Goal: Transaction & Acquisition: Purchase product/service

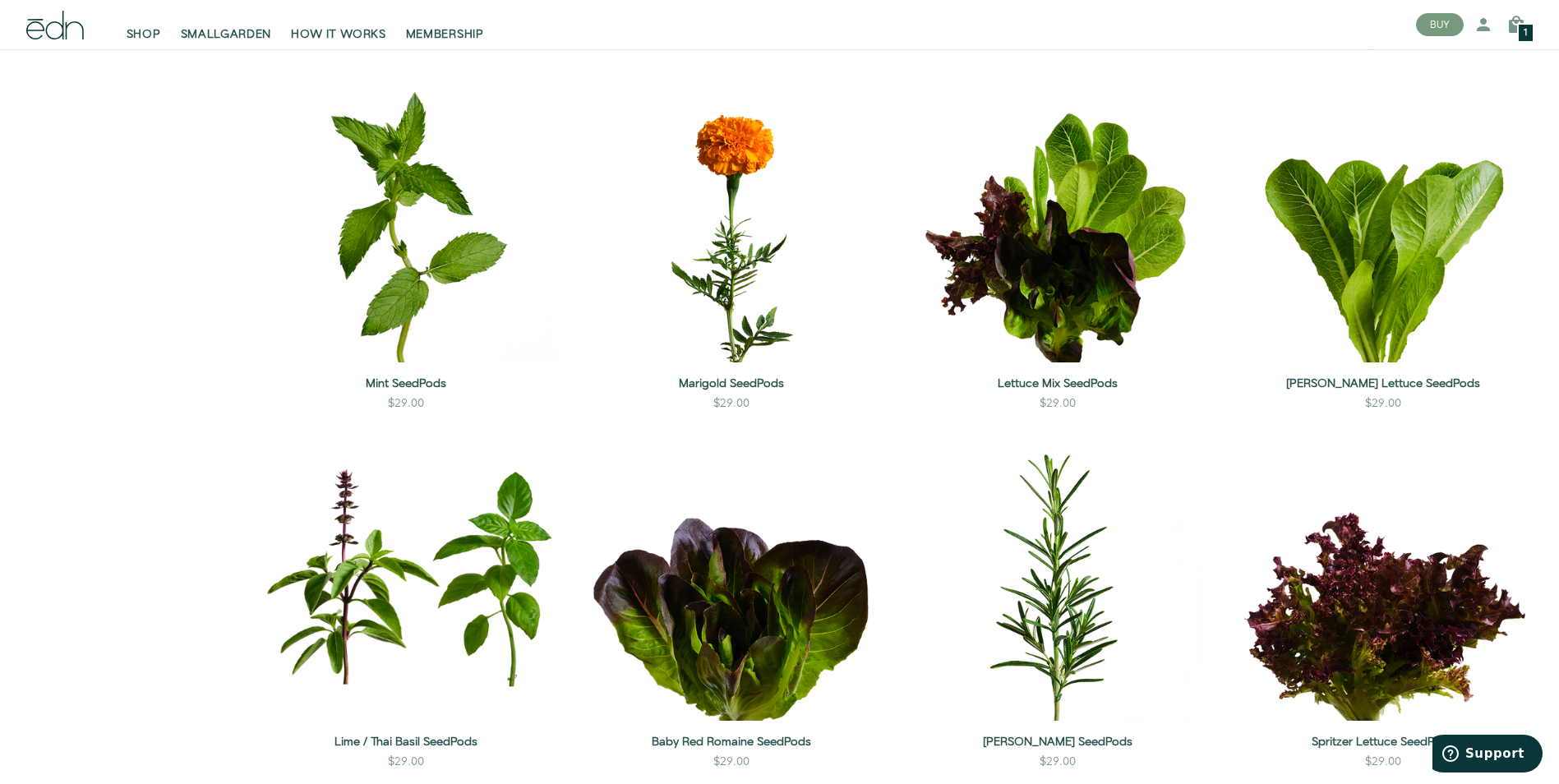
click at [1527, 30] on span "1" at bounding box center [1525, 33] width 4 height 9
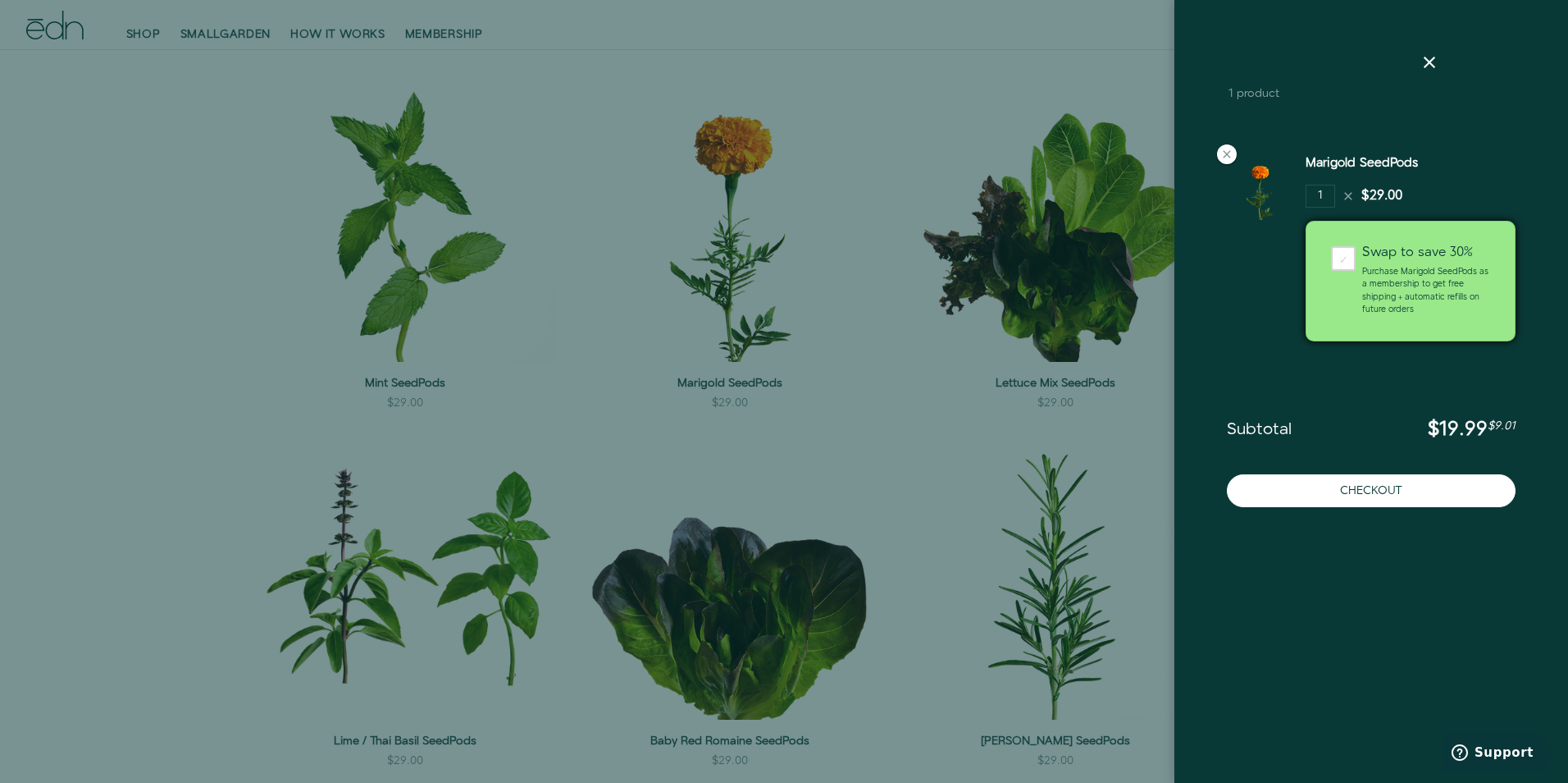
scroll to position [866, 0]
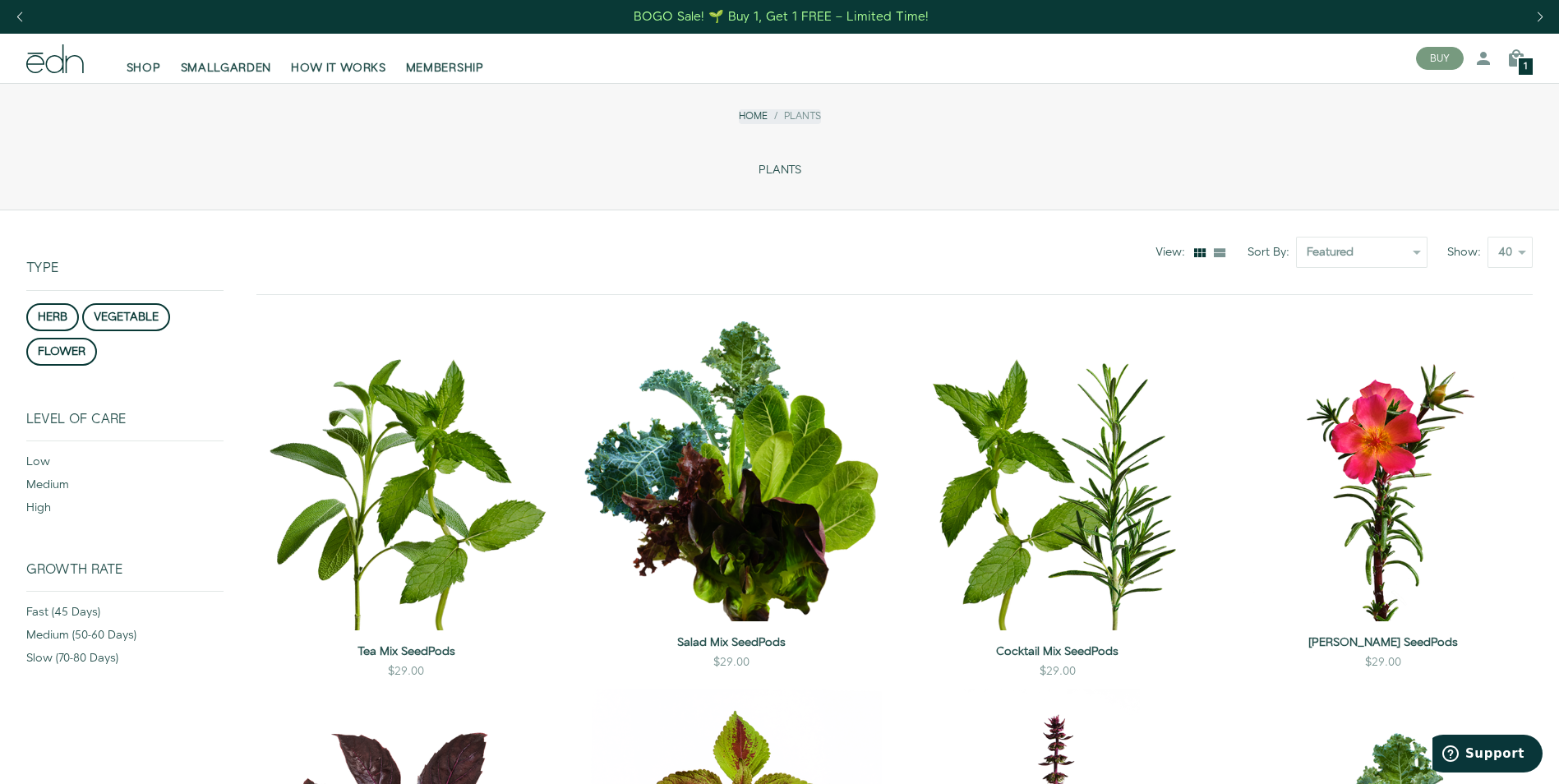
click at [1526, 57] on div "1" at bounding box center [1525, 67] width 18 height 20
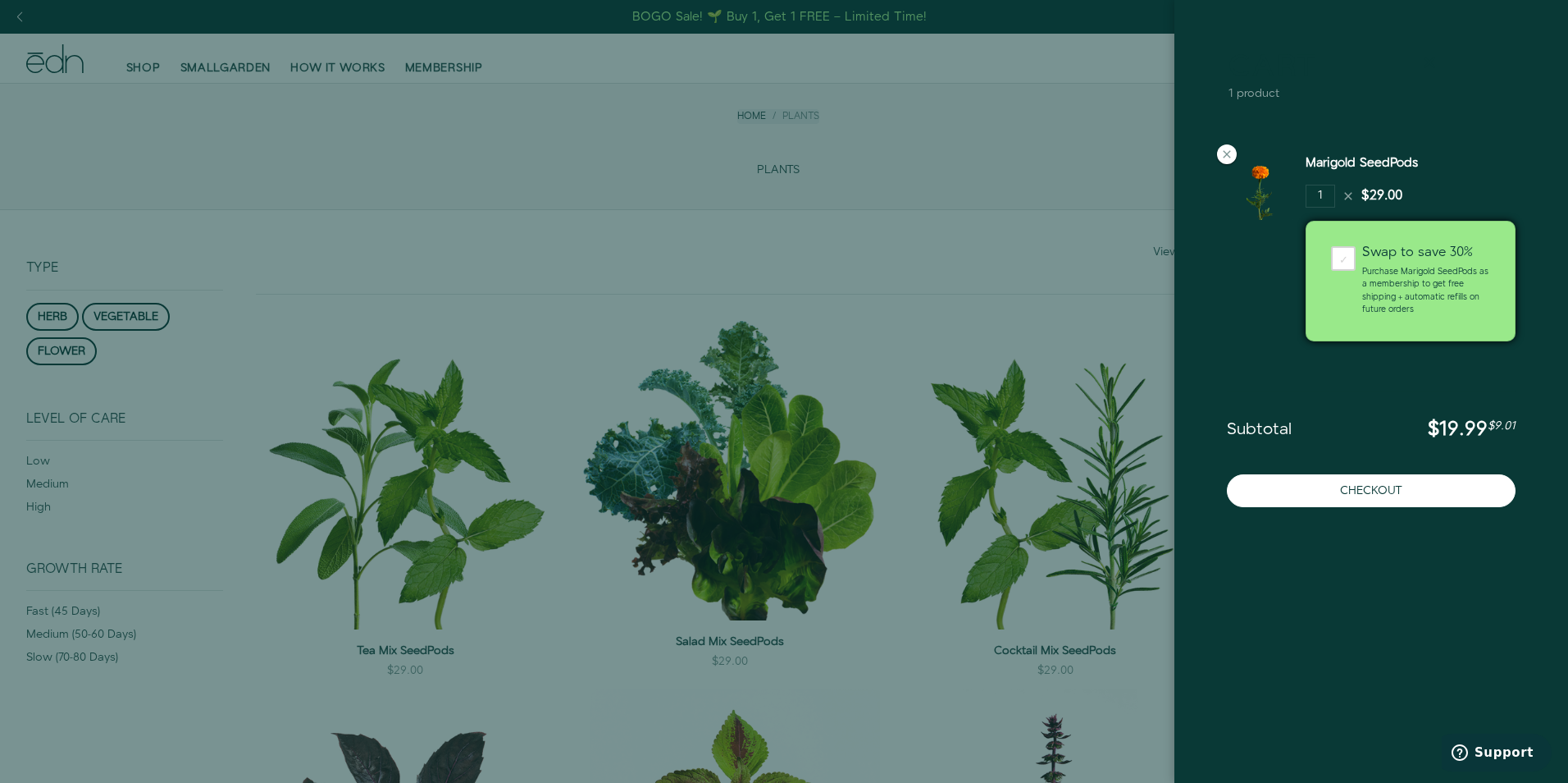
click at [1435, 58] on icon at bounding box center [1430, 63] width 20 height 20
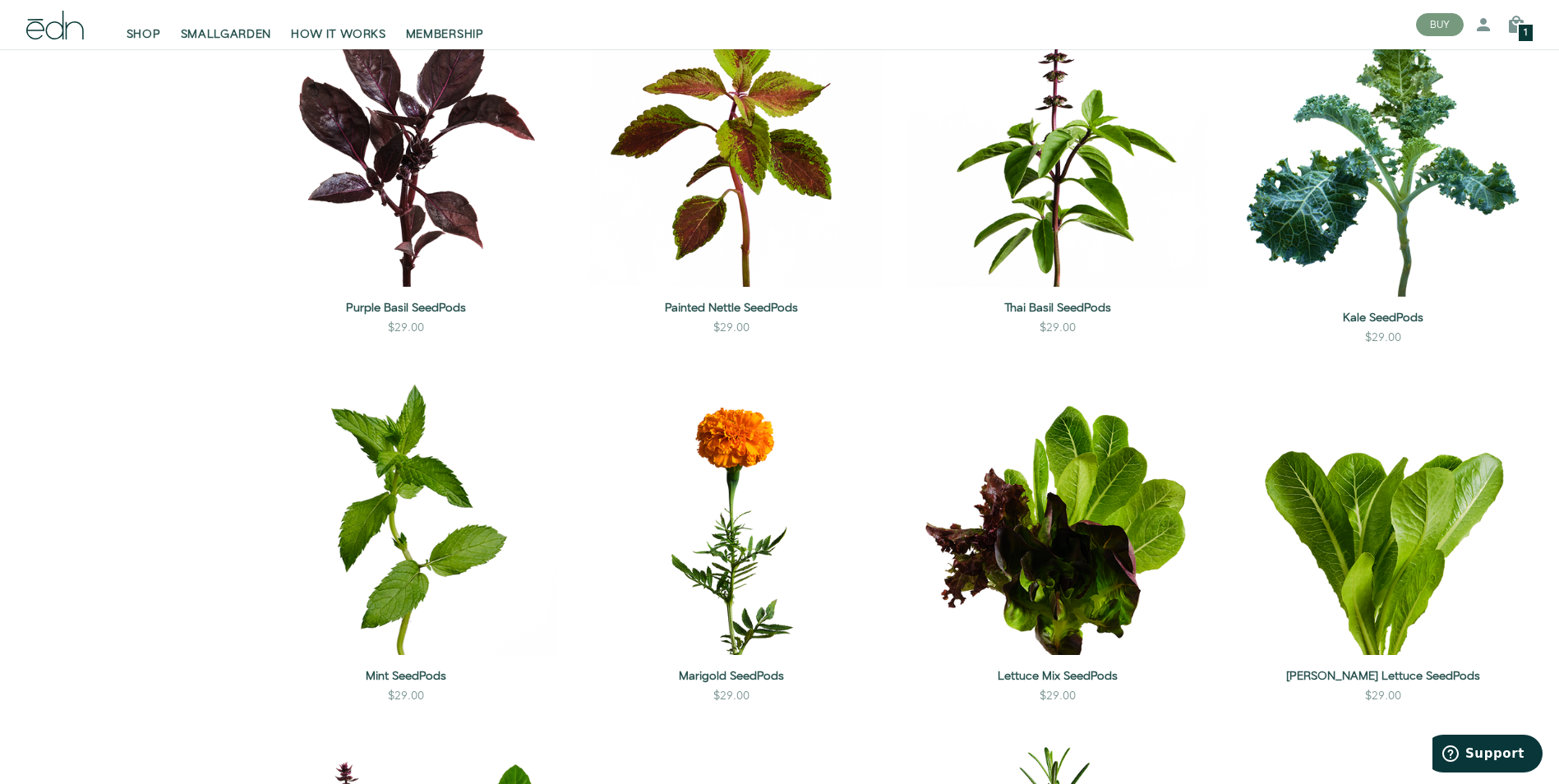
scroll to position [740, 0]
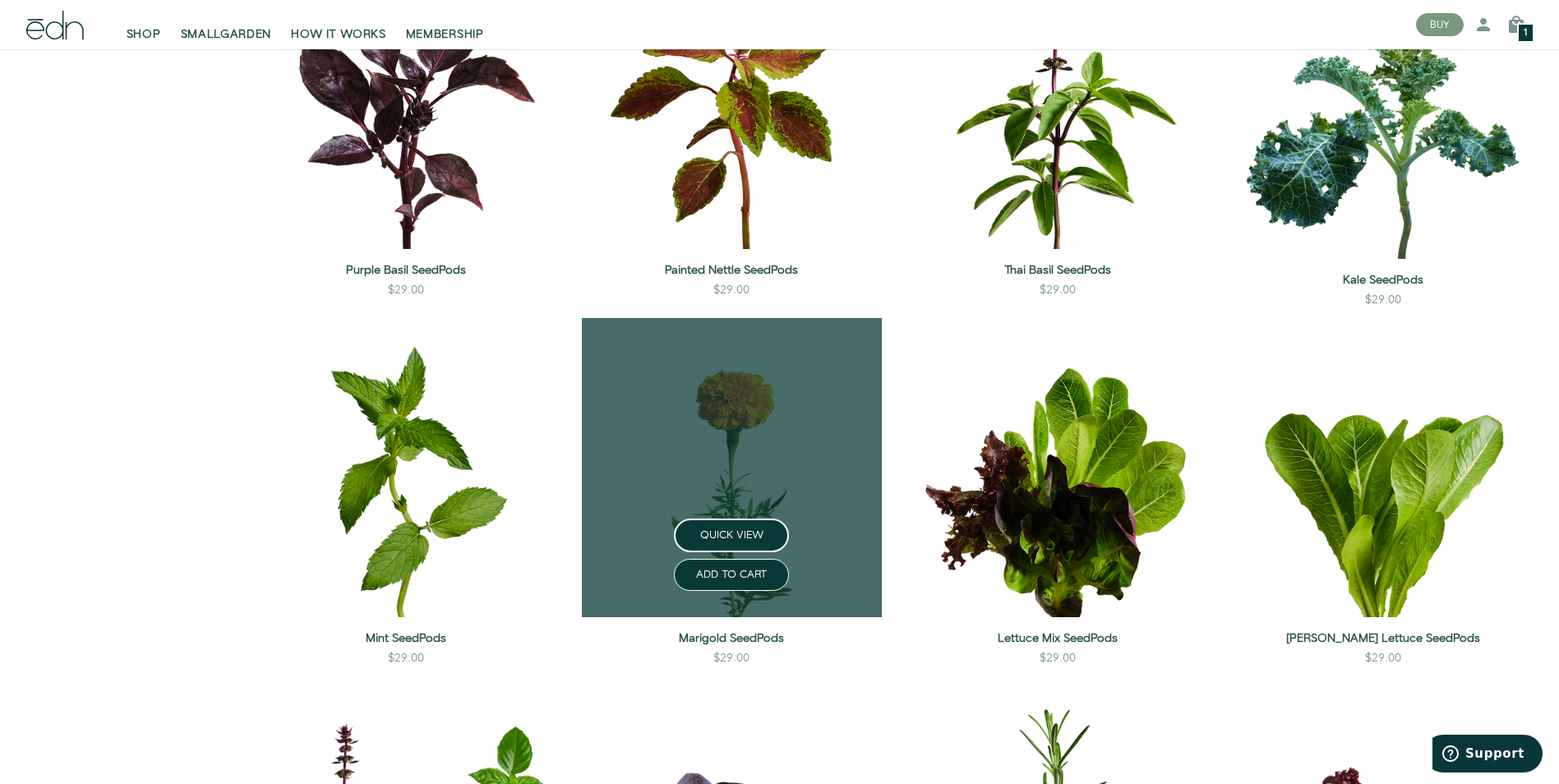
click at [737, 467] on link at bounding box center [731, 467] width 299 height 299
